Goal: Information Seeking & Learning: Understand process/instructions

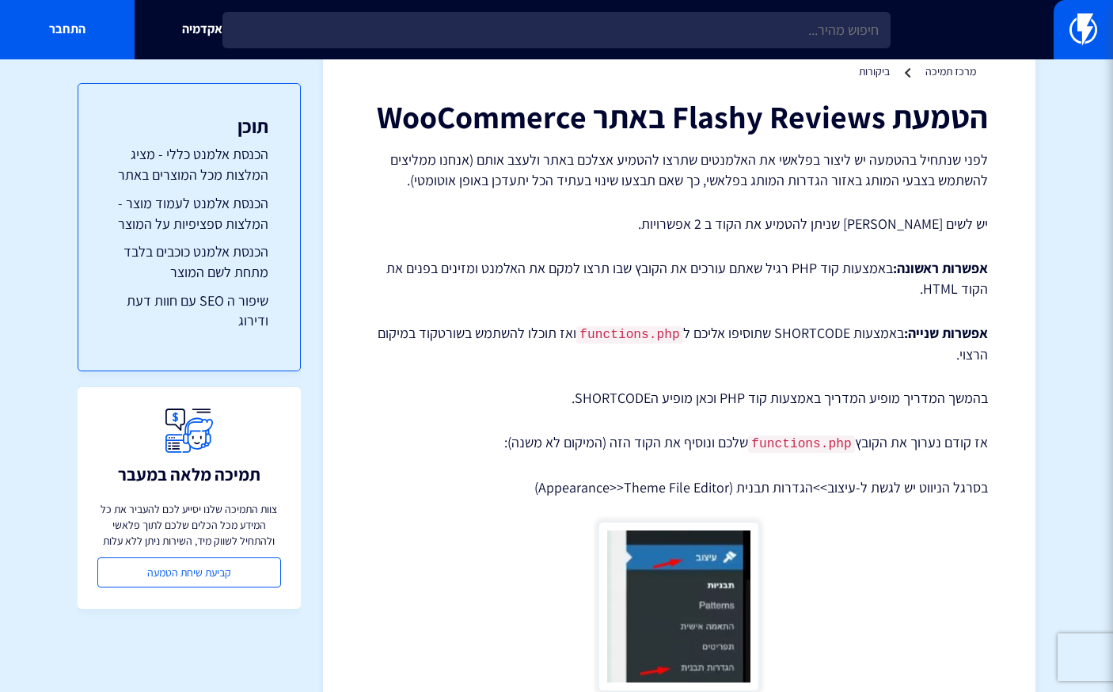
scroll to position [63, 0]
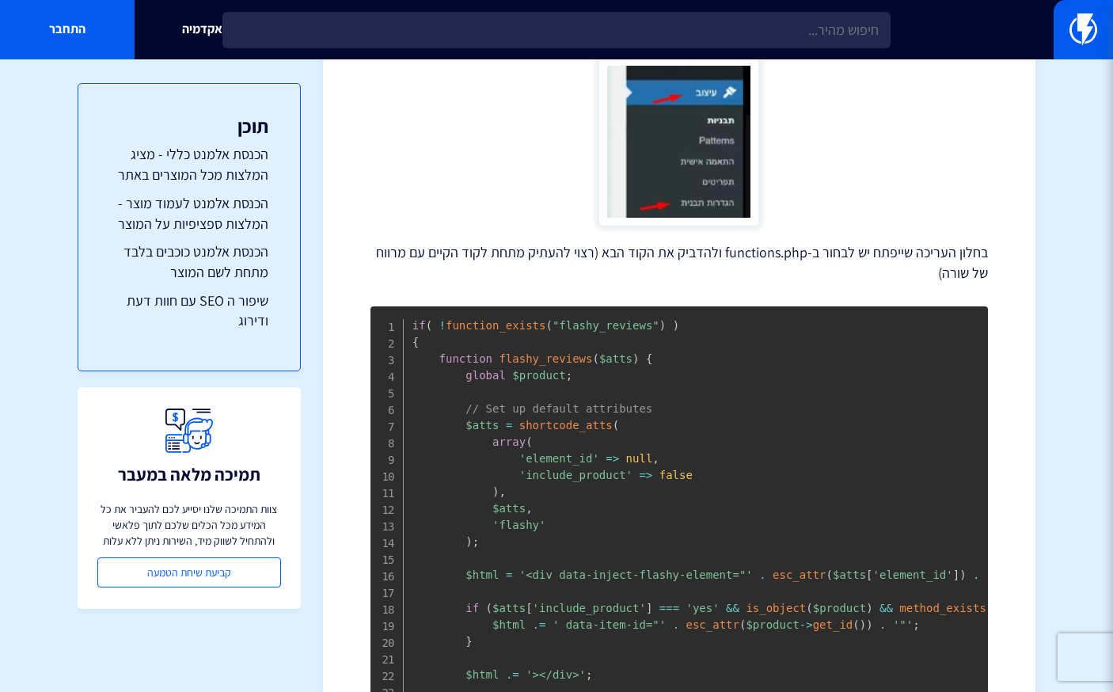
scroll to position [0, 0]
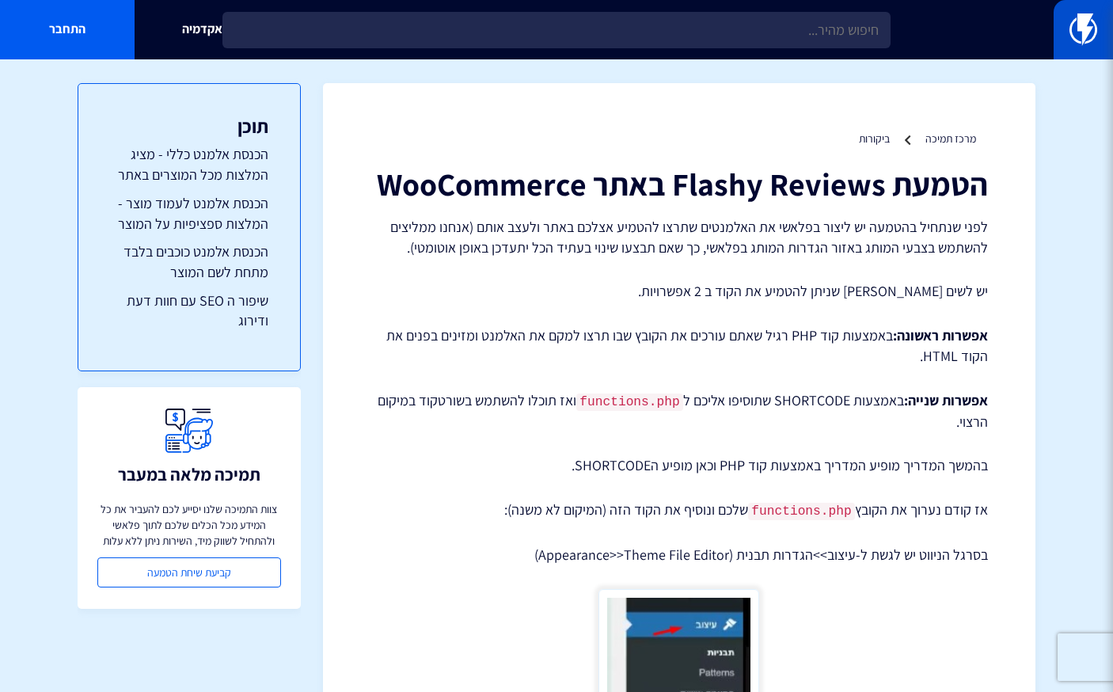
click at [1076, 29] on img at bounding box center [1083, 29] width 28 height 32
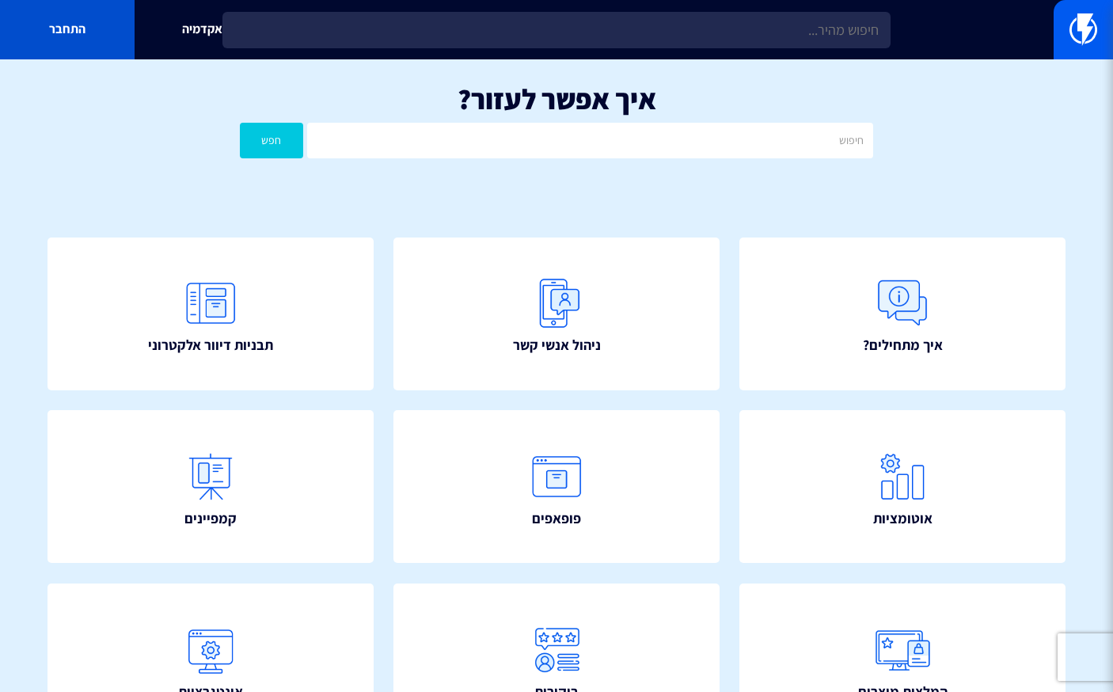
click at [51, 29] on link "התחבר" at bounding box center [67, 29] width 135 height 59
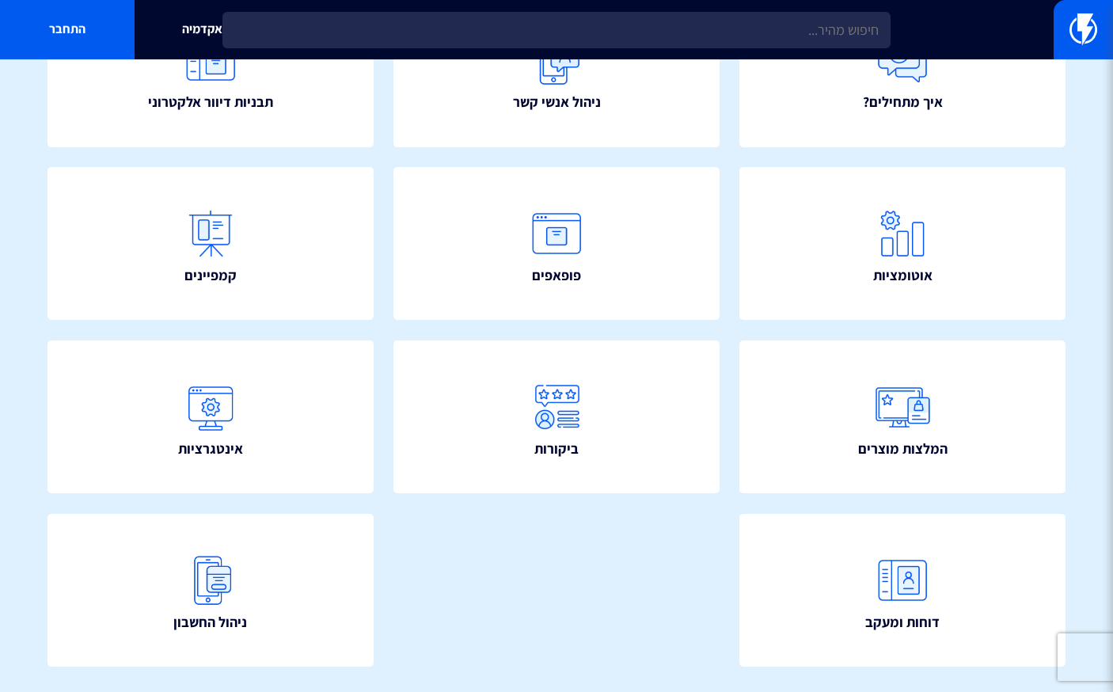
scroll to position [286, 0]
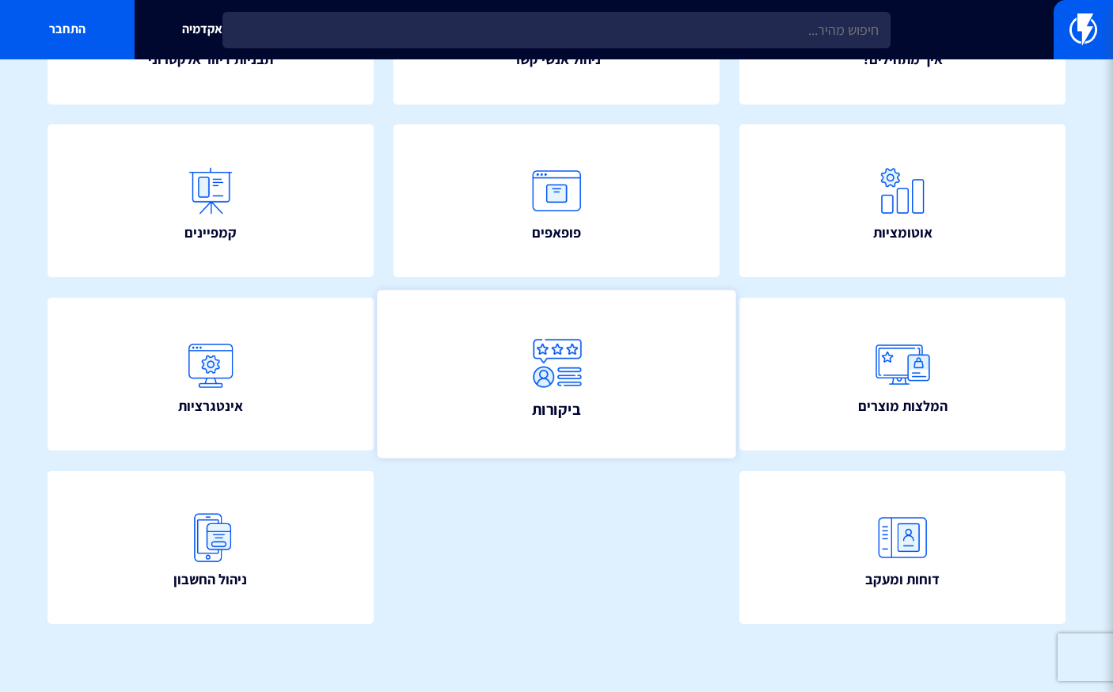
click at [622, 384] on link "ביקורות" at bounding box center [557, 374] width 359 height 168
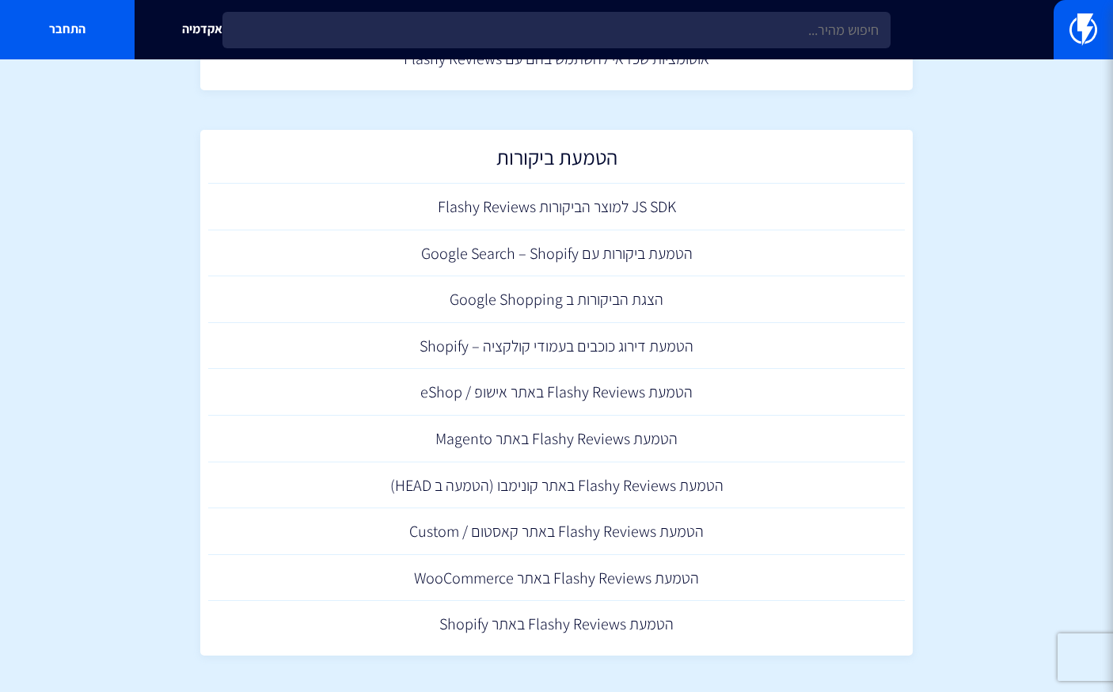
scroll to position [447, 0]
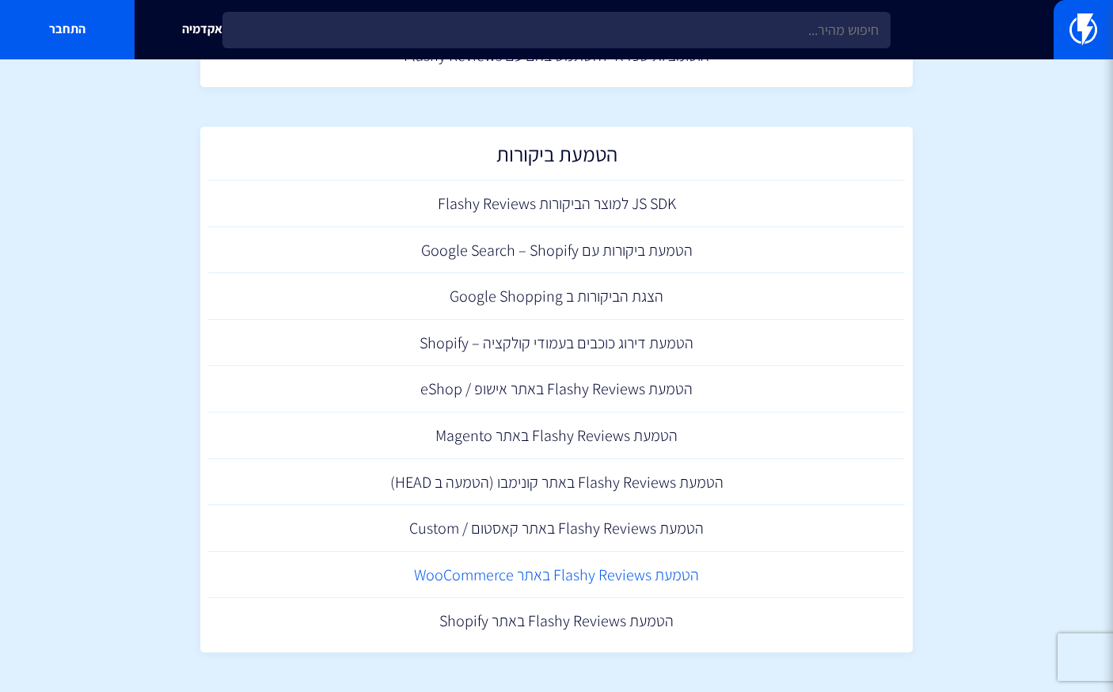
click at [715, 583] on link "הטמעת Flashy Reviews באתר WooCommerce" at bounding box center [556, 575] width 697 height 47
